Goal: Task Accomplishment & Management: Manage account settings

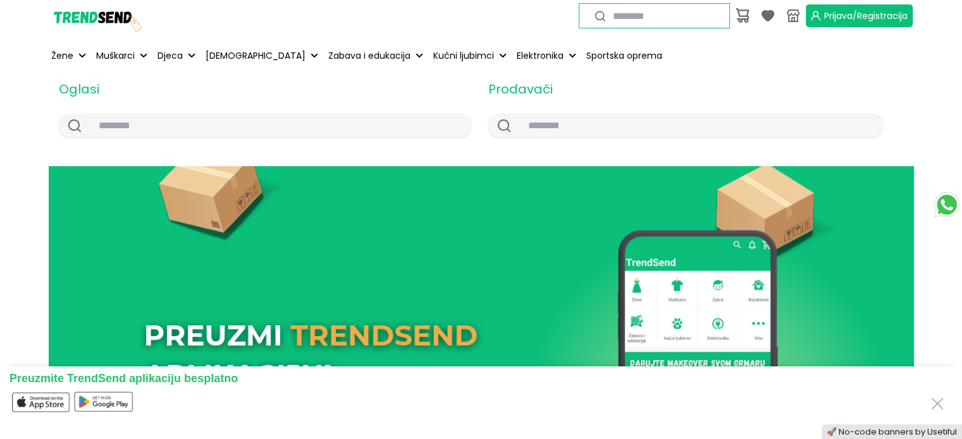
click at [826, 14] on span "Prijava/Registracija" at bounding box center [865, 15] width 83 height 13
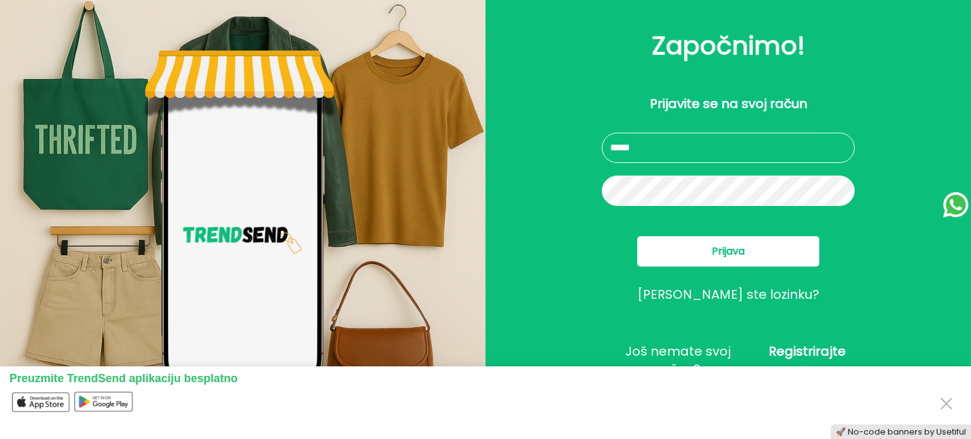
click at [660, 161] on input "text" at bounding box center [728, 148] width 253 height 30
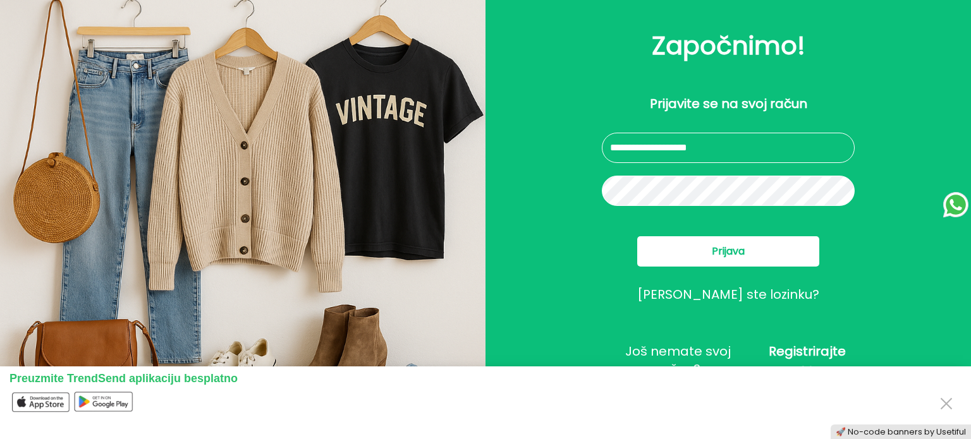
type input "**********"
click at [709, 241] on button "Prijava" at bounding box center [728, 251] width 182 height 30
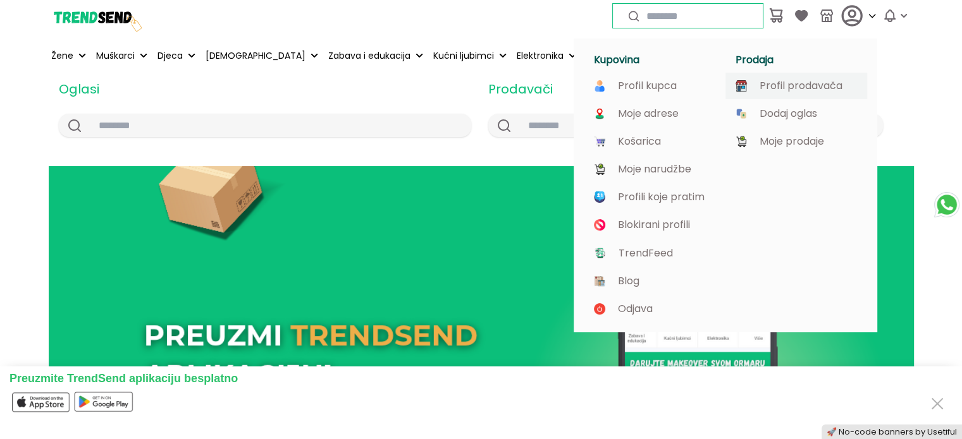
click at [776, 82] on p "Profil prodavača" at bounding box center [800, 85] width 83 height 11
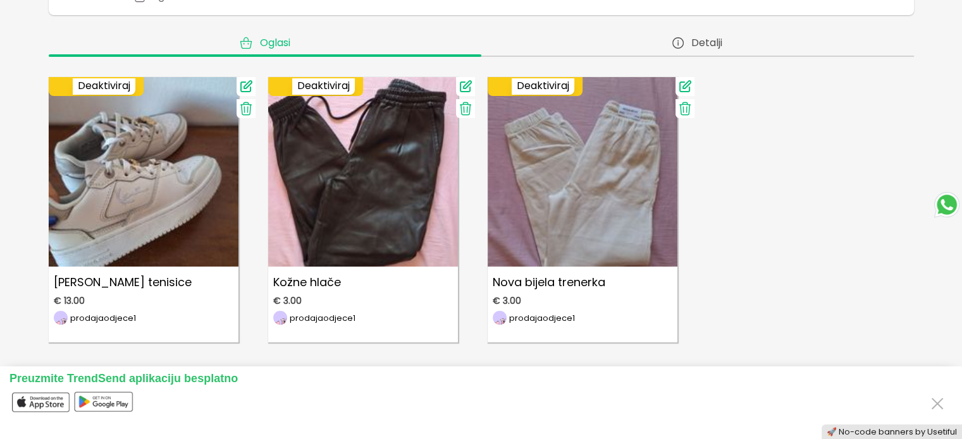
scroll to position [219, 0]
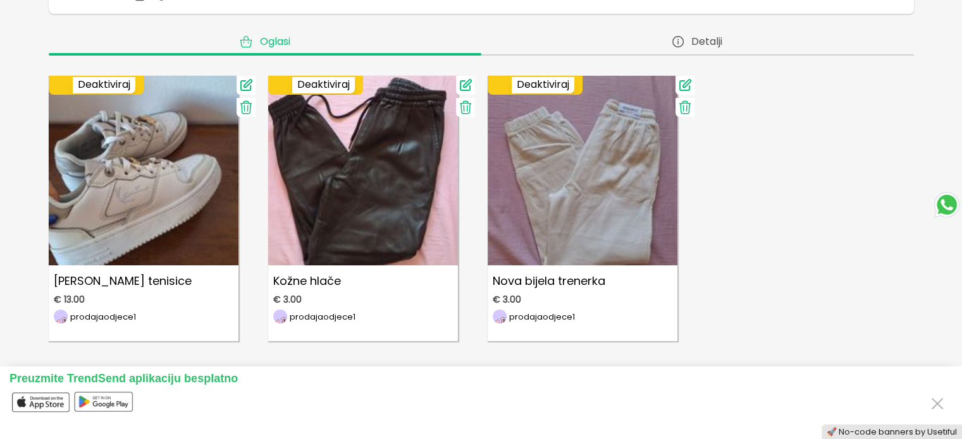
click at [687, 109] on icon at bounding box center [684, 107] width 15 height 15
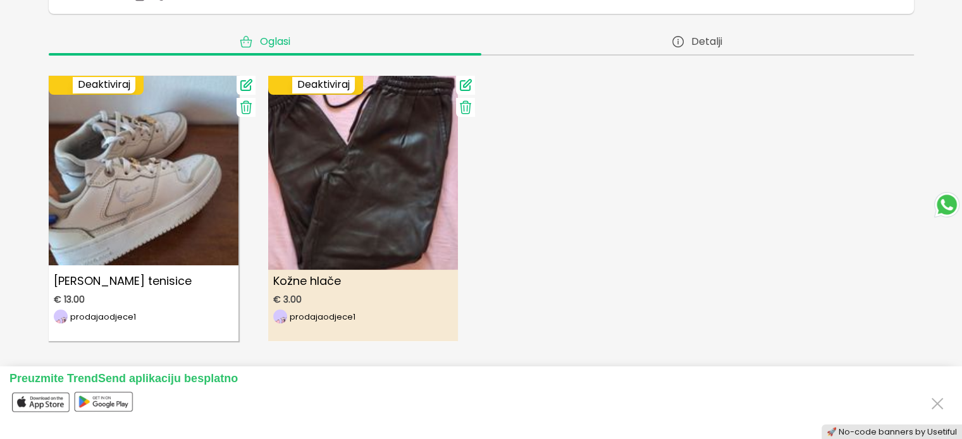
click at [372, 235] on img at bounding box center [363, 165] width 209 height 209
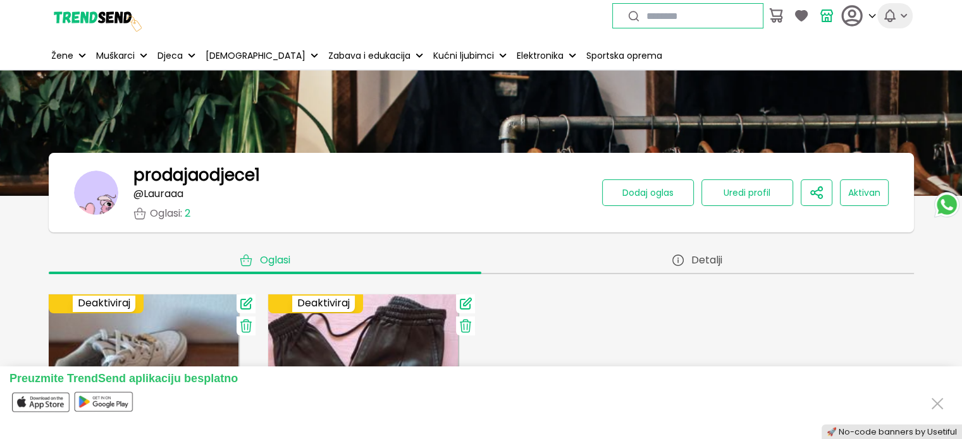
click at [888, 18] on icon "button" at bounding box center [889, 15] width 10 height 11
click at [900, 20] on icon "button" at bounding box center [903, 15] width 13 height 13
click at [894, 10] on icon "button" at bounding box center [889, 15] width 15 height 15
